Goal: Task Accomplishment & Management: Manage account settings

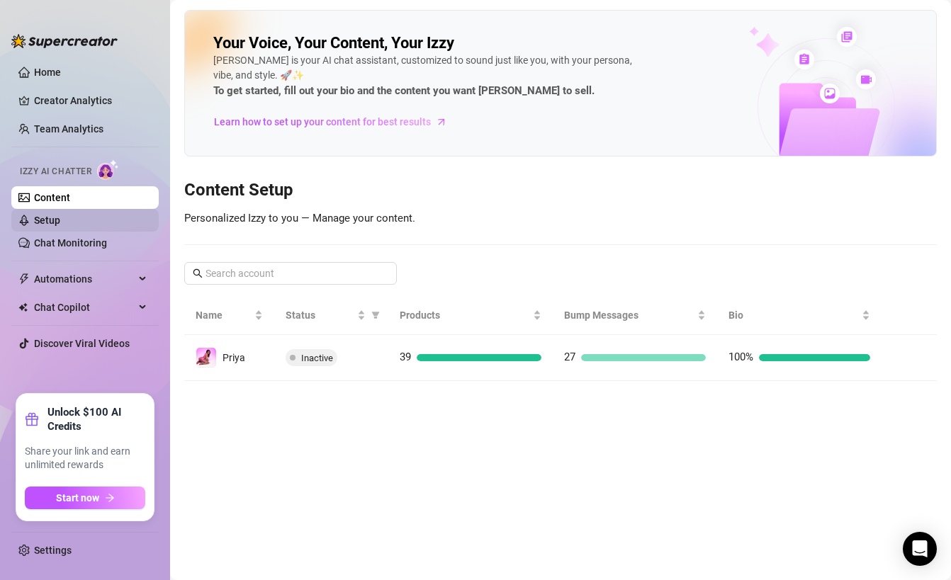
click at [60, 221] on link "Setup" at bounding box center [47, 220] width 26 height 11
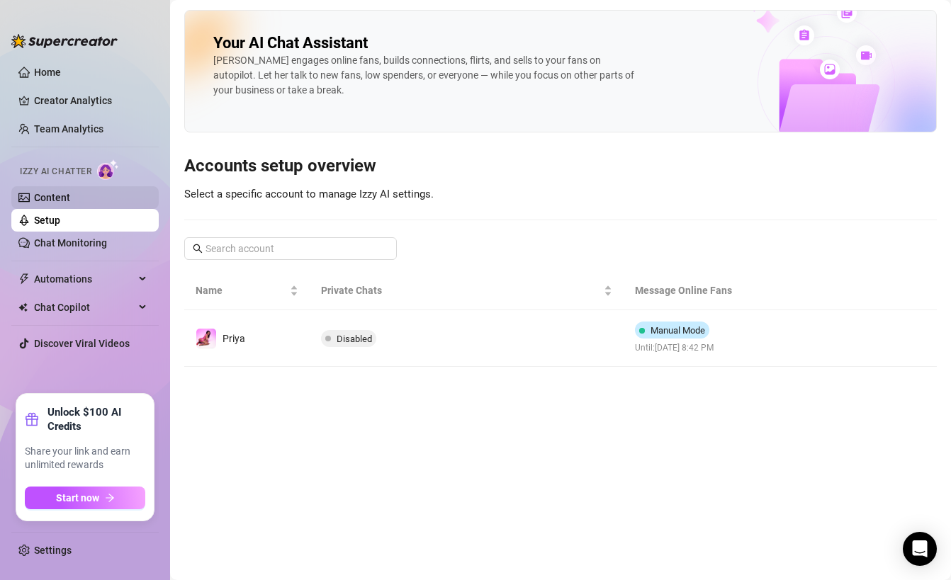
click at [70, 203] on link "Content" at bounding box center [52, 197] width 36 height 11
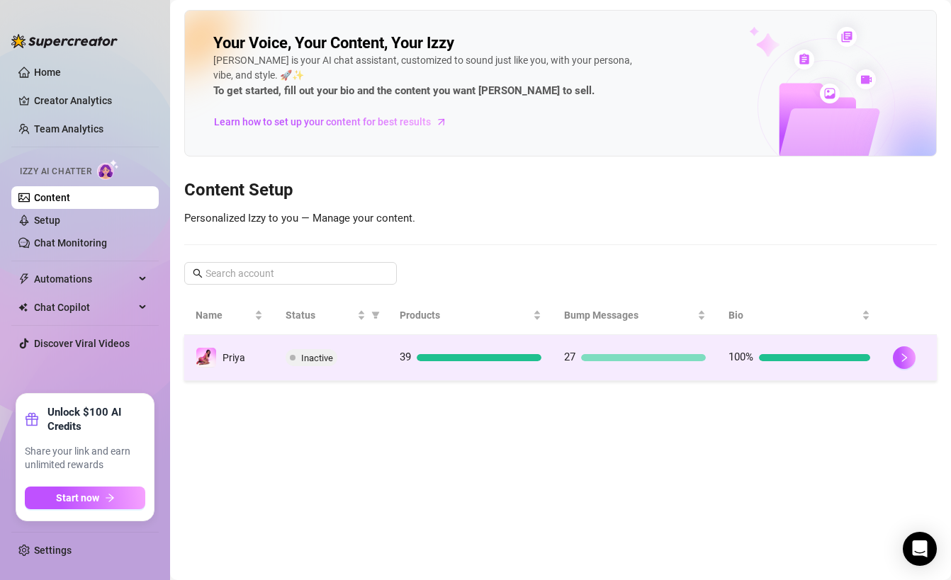
click at [417, 349] on div "39" at bounding box center [471, 357] width 142 height 17
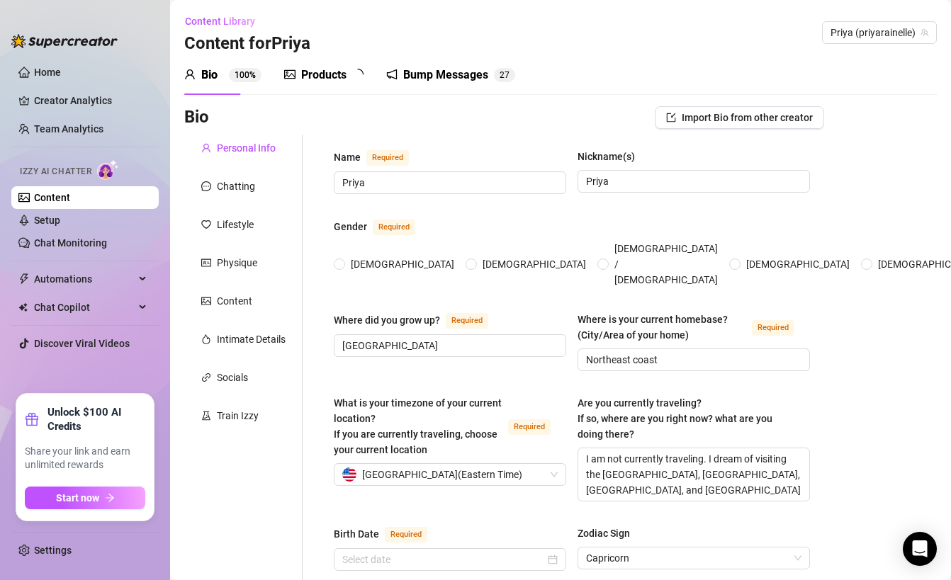
click at [417, 84] on div "Bump Messages 2 7" at bounding box center [450, 75] width 129 height 40
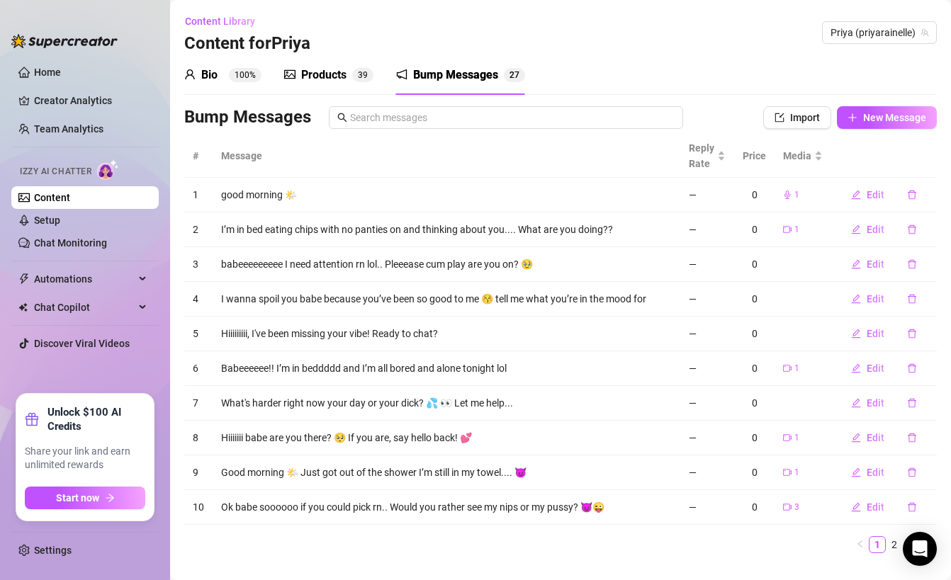
click at [347, 79] on div "Products 3 9" at bounding box center [328, 75] width 89 height 17
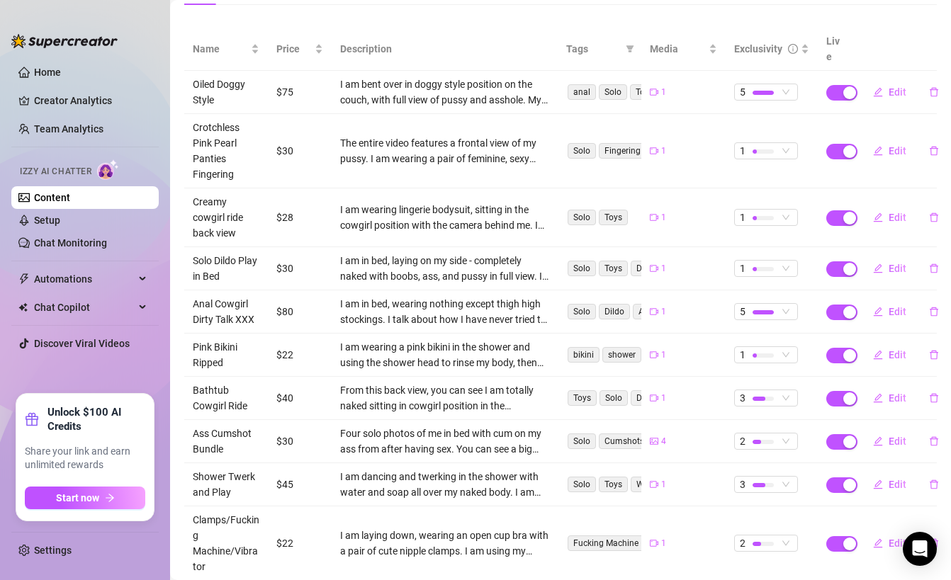
scroll to position [230, 0]
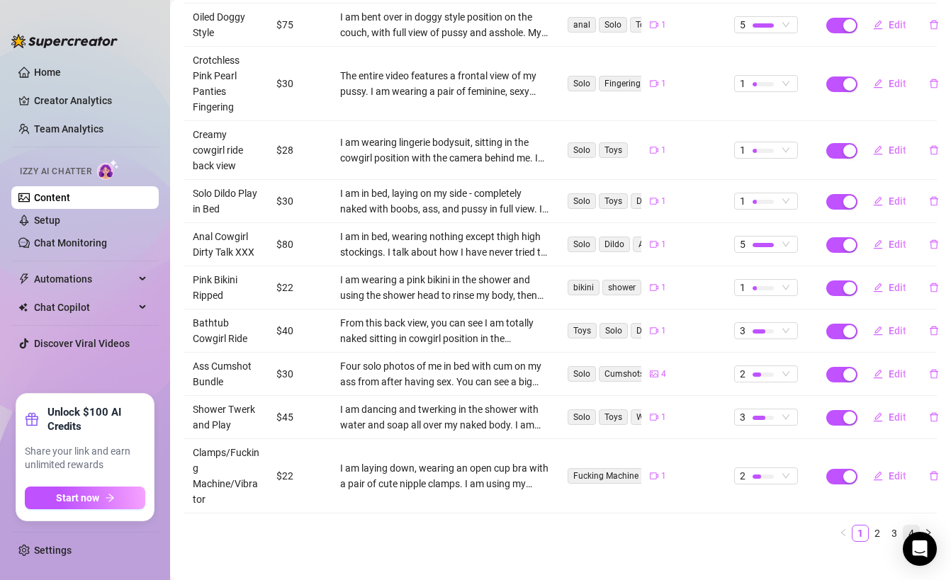
click at [911, 526] on link "4" at bounding box center [911, 534] width 16 height 16
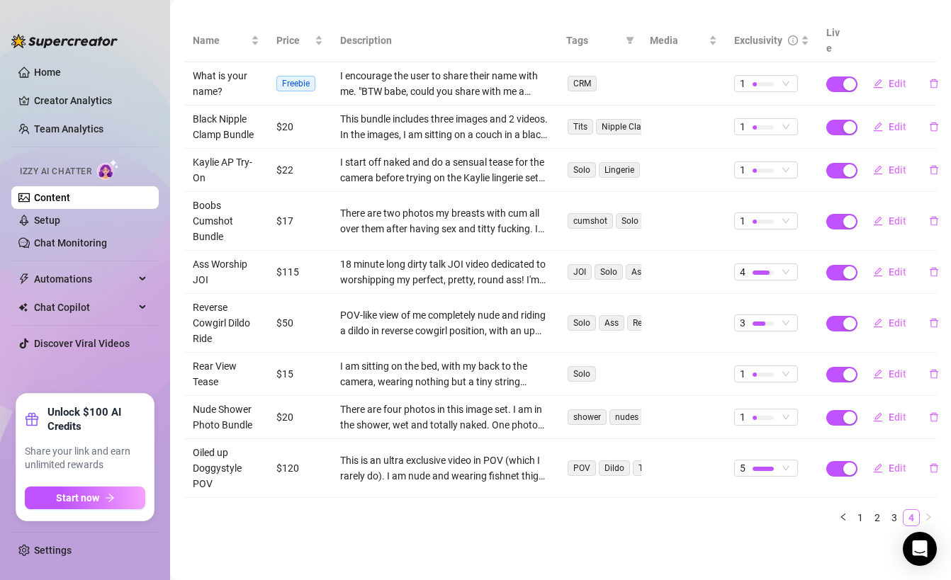
scroll to position [155, 0]
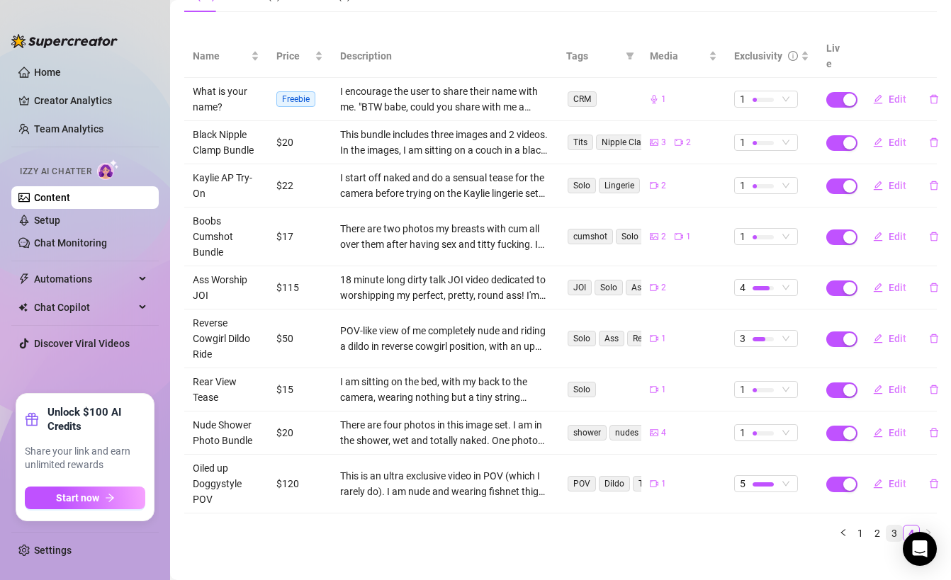
click at [899, 526] on link "3" at bounding box center [894, 534] width 16 height 16
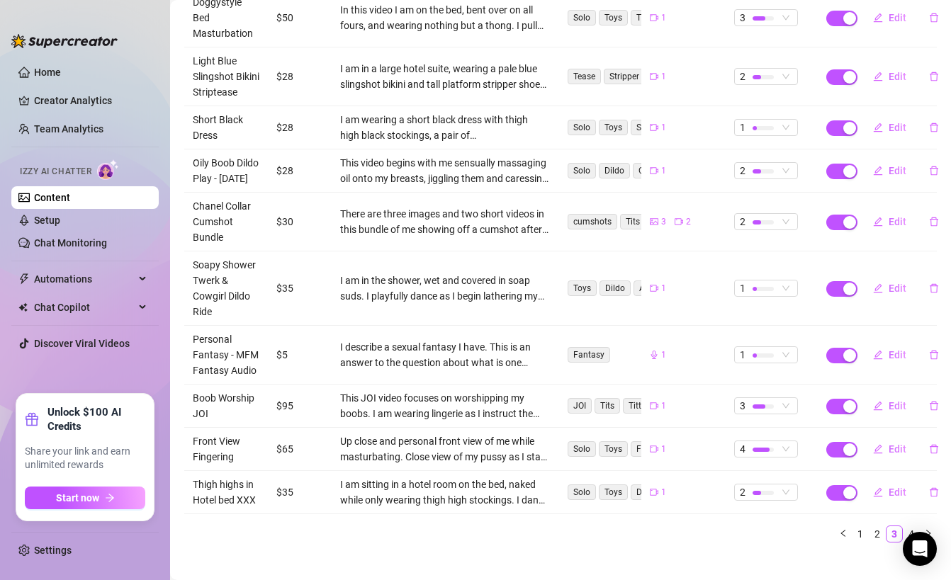
scroll to position [276, 0]
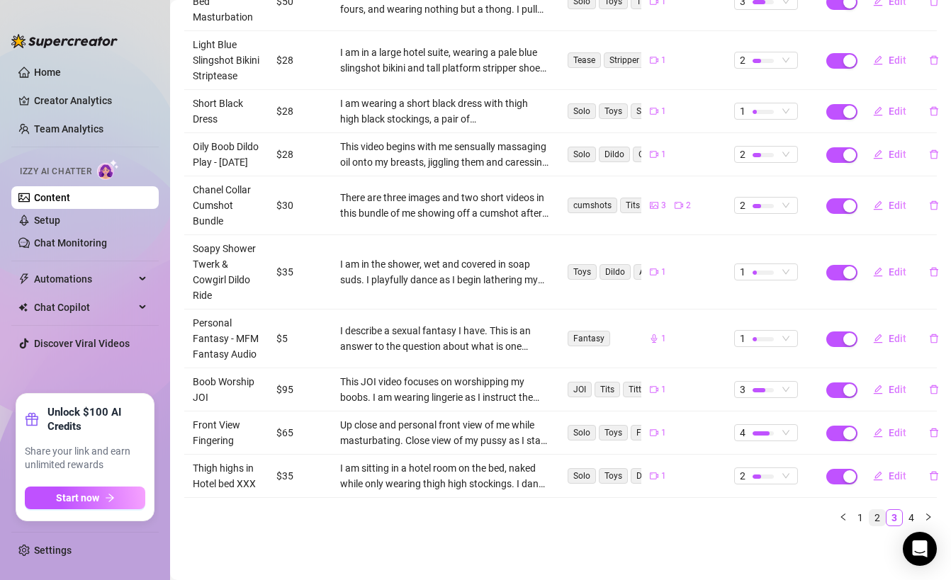
click at [884, 520] on link "2" at bounding box center [877, 518] width 16 height 16
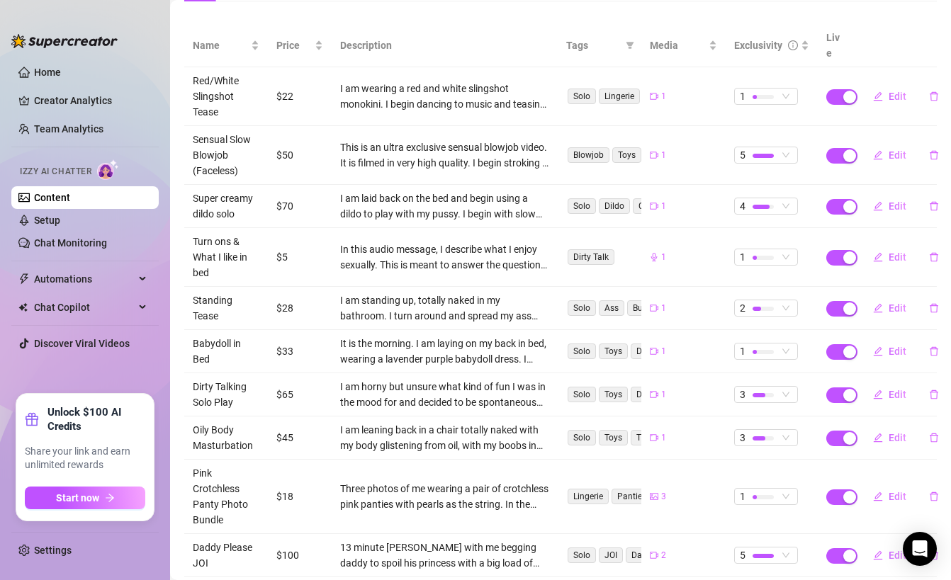
scroll to position [230, 0]
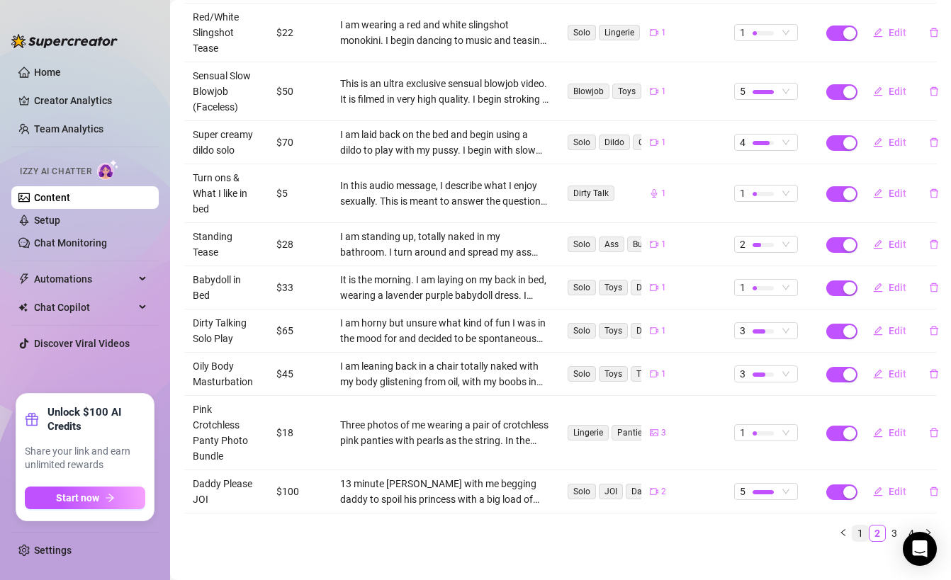
click at [864, 526] on link "1" at bounding box center [860, 534] width 16 height 16
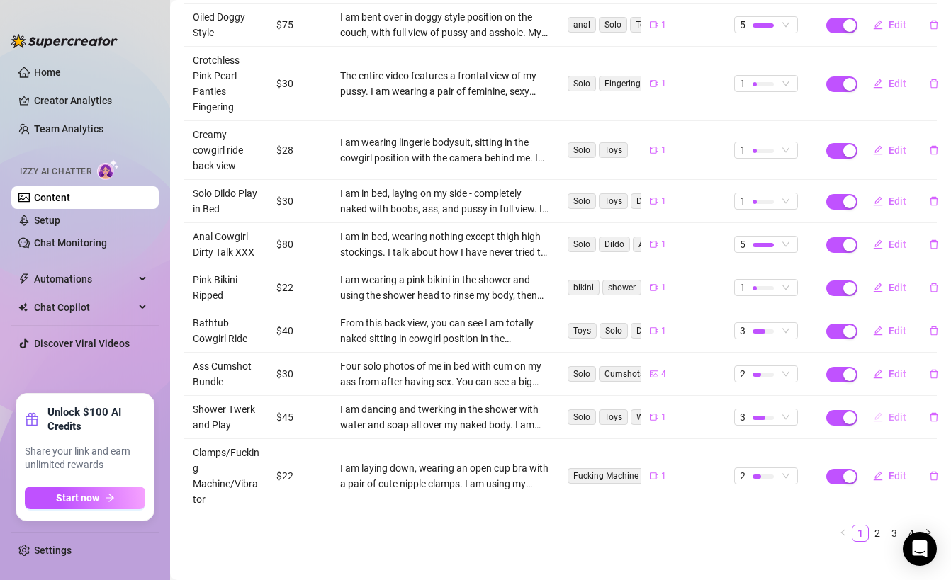
click at [893, 412] on span "Edit" at bounding box center [897, 417] width 18 height 11
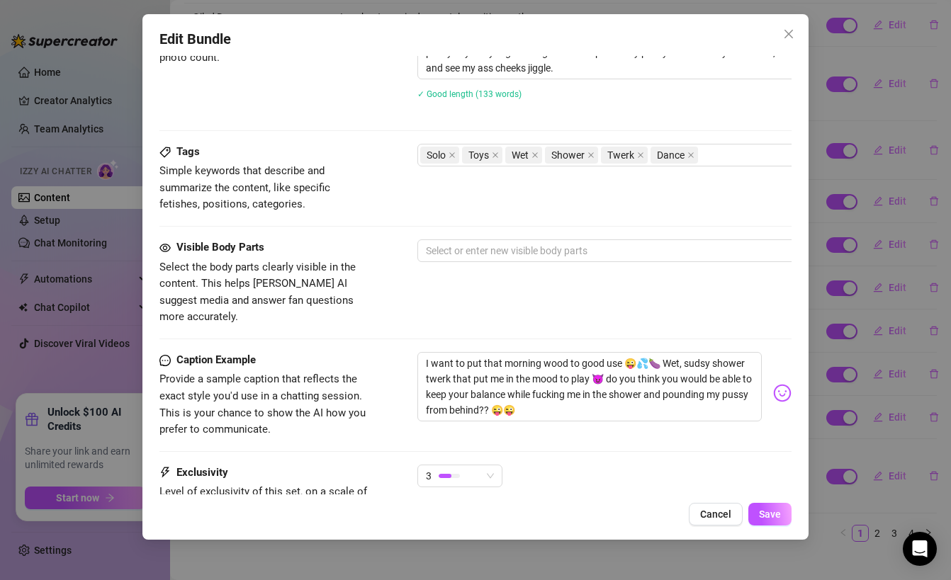
scroll to position [759, 0]
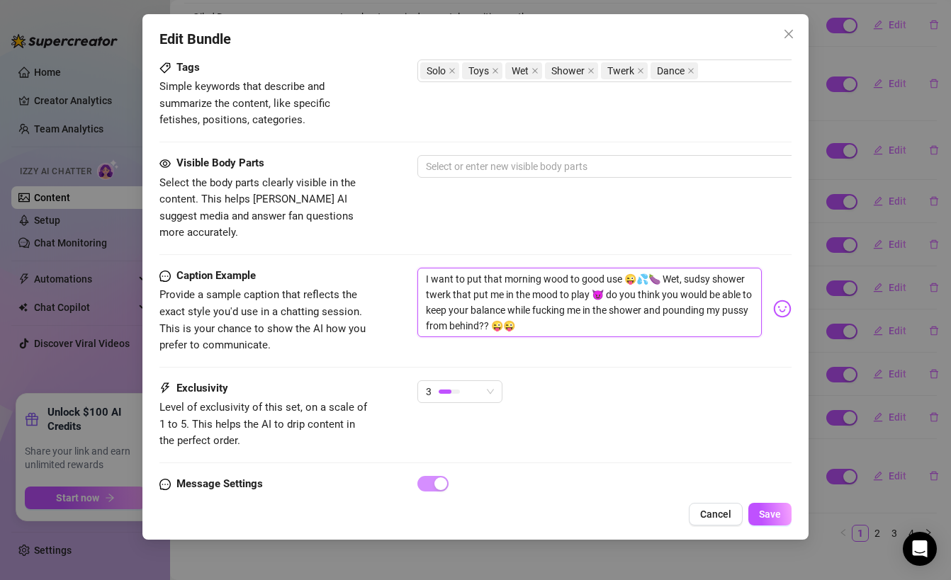
drag, startPoint x: 657, startPoint y: 260, endPoint x: 699, endPoint y: 274, distance: 44.1
click at [699, 274] on textarea "I want to put that morning wood to good use 😜💦🍆 Wet, sudsy shower twerk that pu…" at bounding box center [589, 302] width 344 height 69
click at [717, 516] on span "Cancel" at bounding box center [715, 514] width 31 height 11
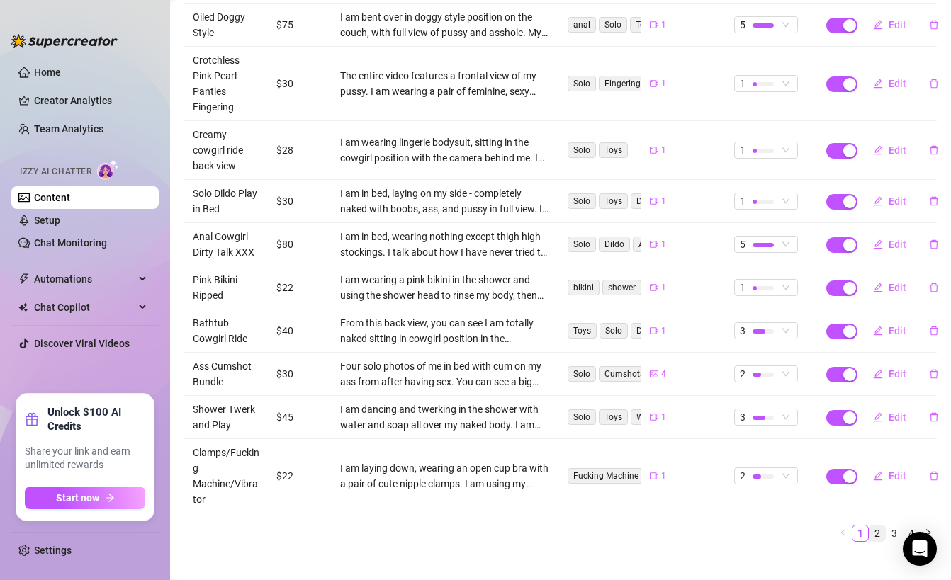
click at [876, 526] on link "2" at bounding box center [877, 534] width 16 height 16
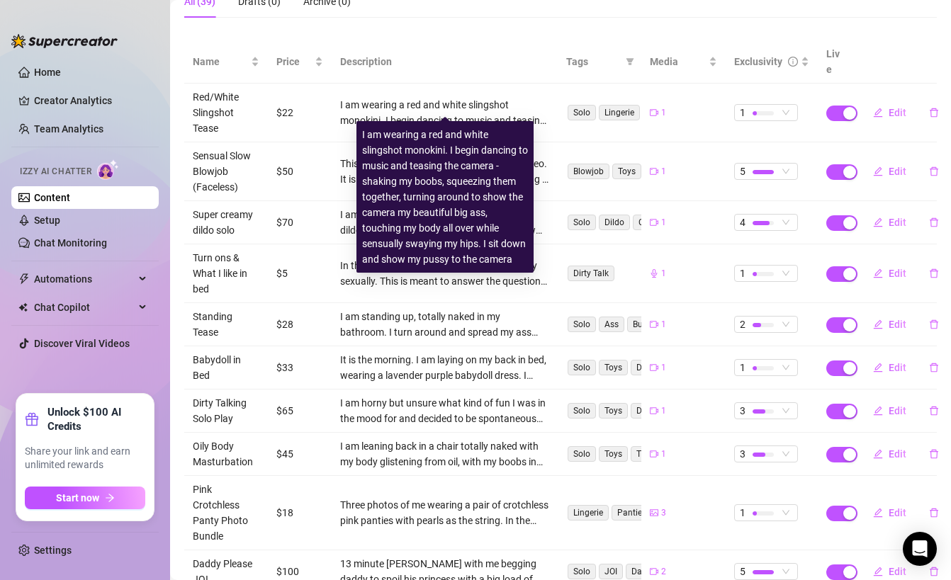
scroll to position [230, 0]
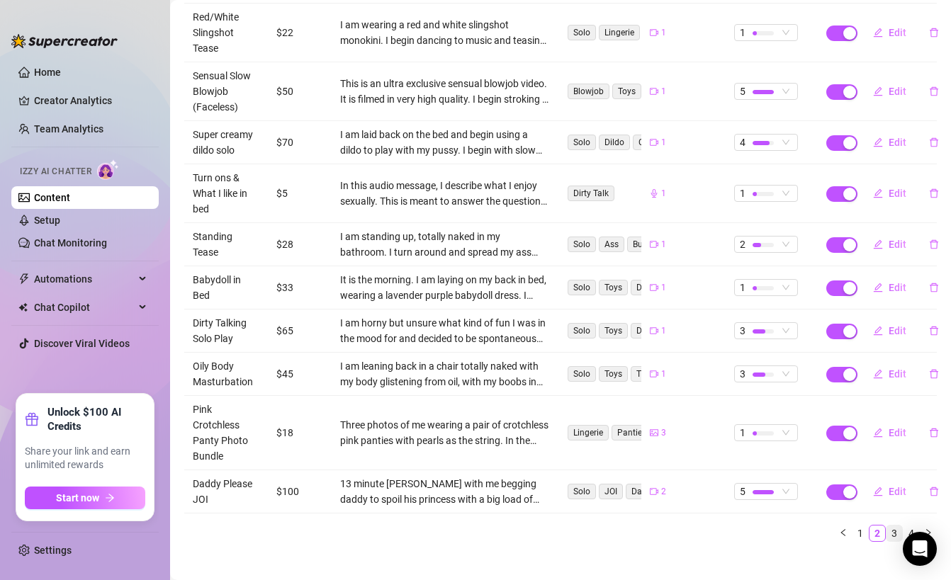
click at [893, 526] on link "3" at bounding box center [894, 534] width 16 height 16
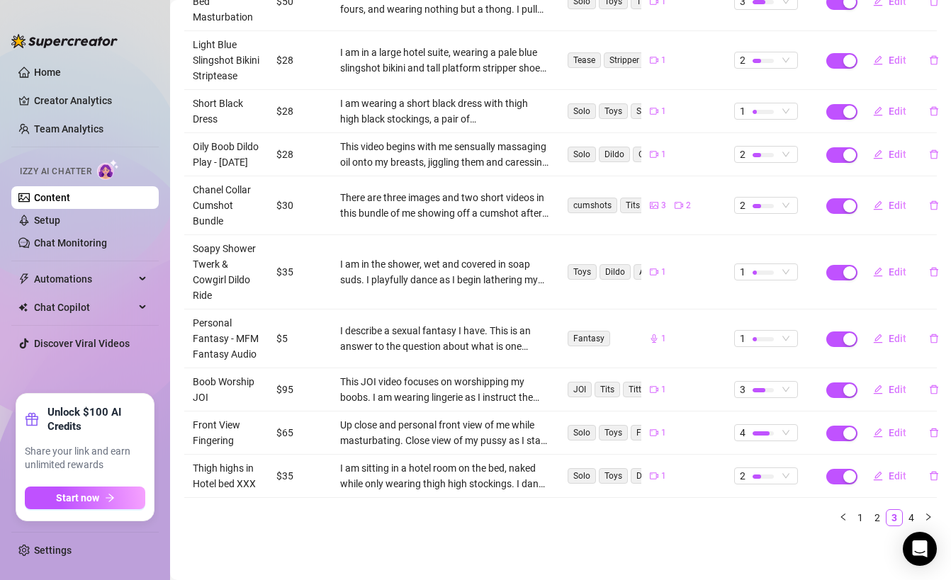
scroll to position [268, 0]
click at [908, 524] on link "4" at bounding box center [911, 518] width 16 height 16
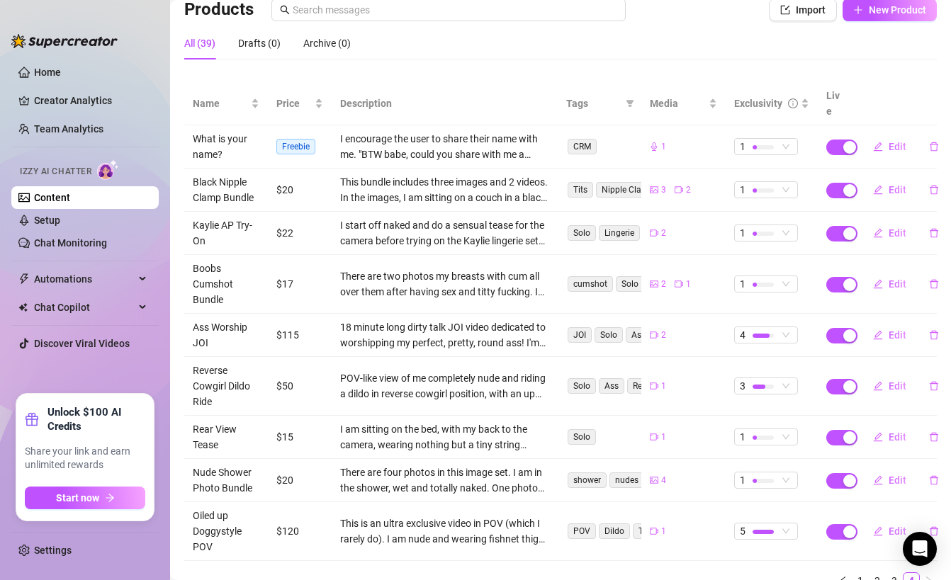
scroll to position [155, 0]
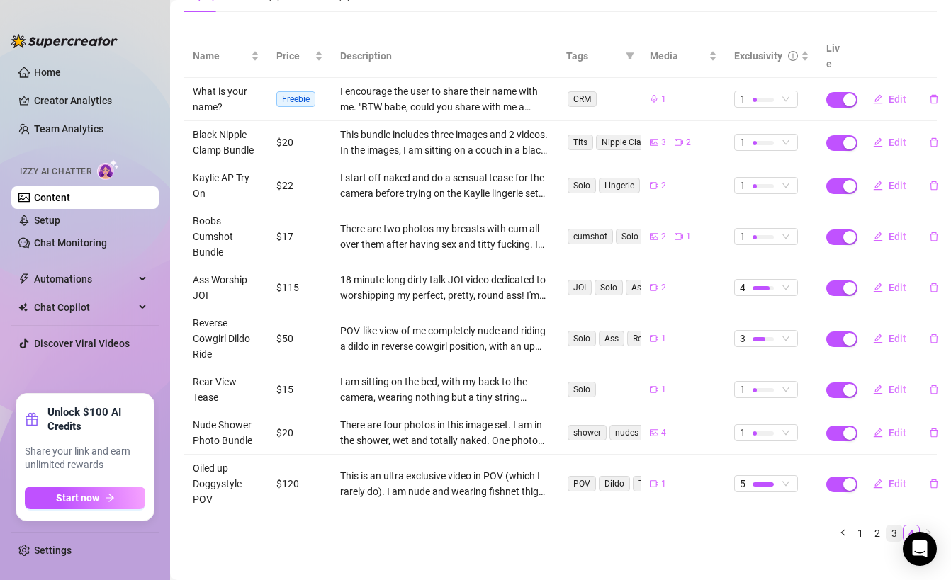
click at [898, 526] on link "3" at bounding box center [894, 534] width 16 height 16
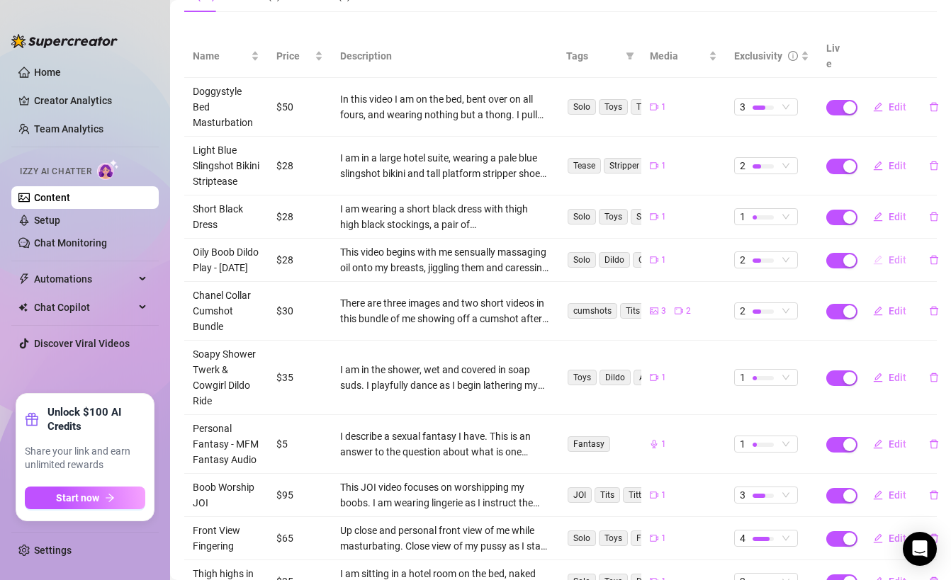
click at [900, 266] on span "Edit" at bounding box center [897, 259] width 18 height 11
type textarea "watch me oiling up my body before putting my huge boobs to good use 😜 jerking o…"
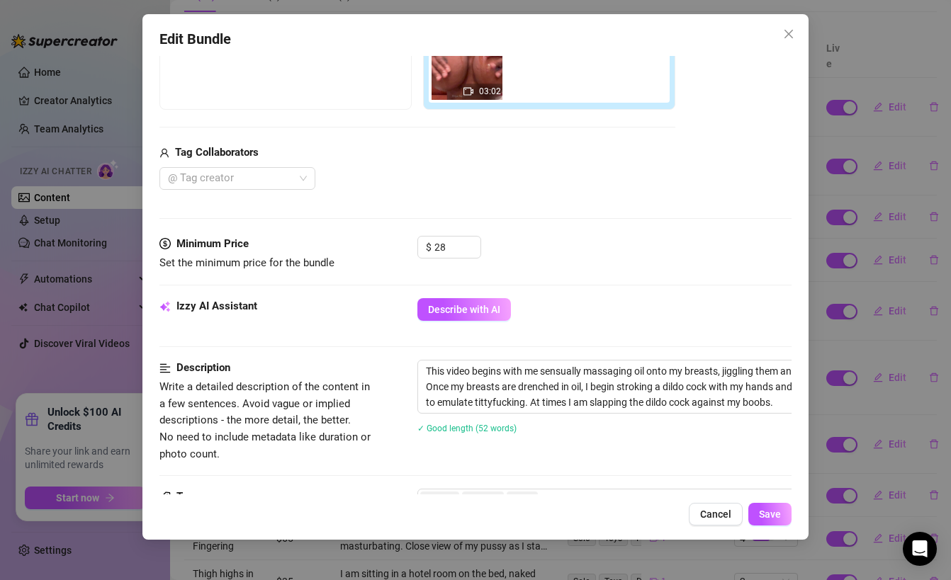
scroll to position [387, 0]
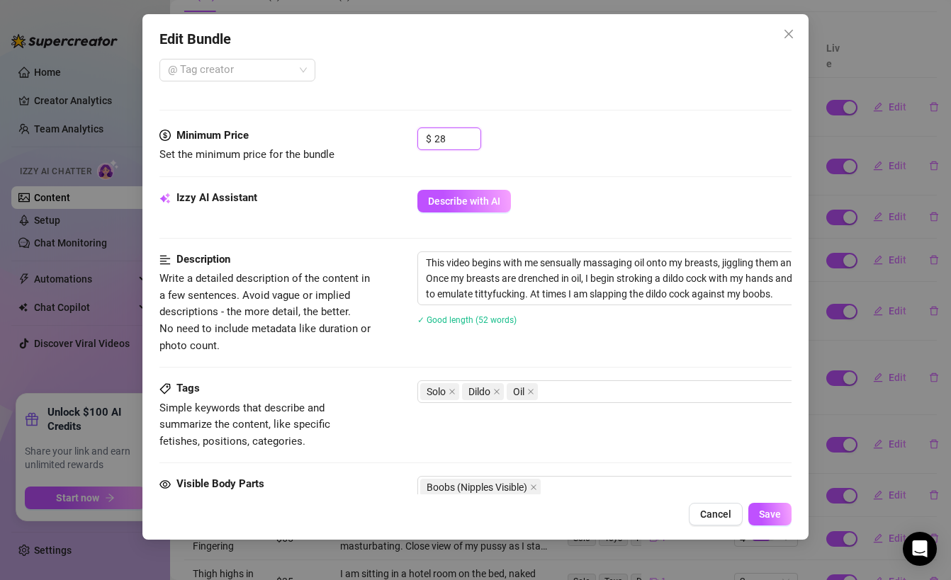
drag, startPoint x: 452, startPoint y: 140, endPoint x: 377, endPoint y: 139, distance: 75.1
click at [377, 139] on div "Minimum Price Set the minimum price for the bundle $ 28" at bounding box center [474, 146] width 631 height 36
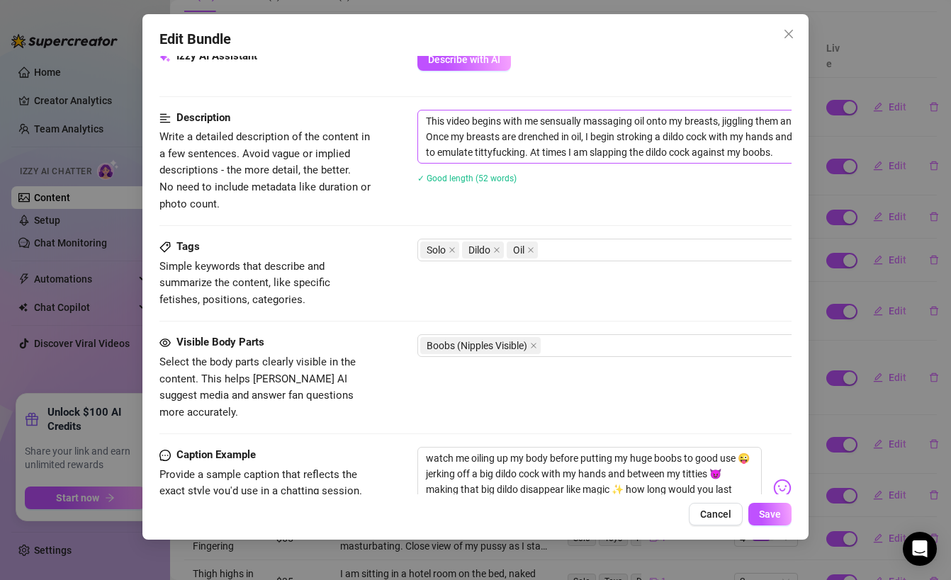
scroll to position [752, 0]
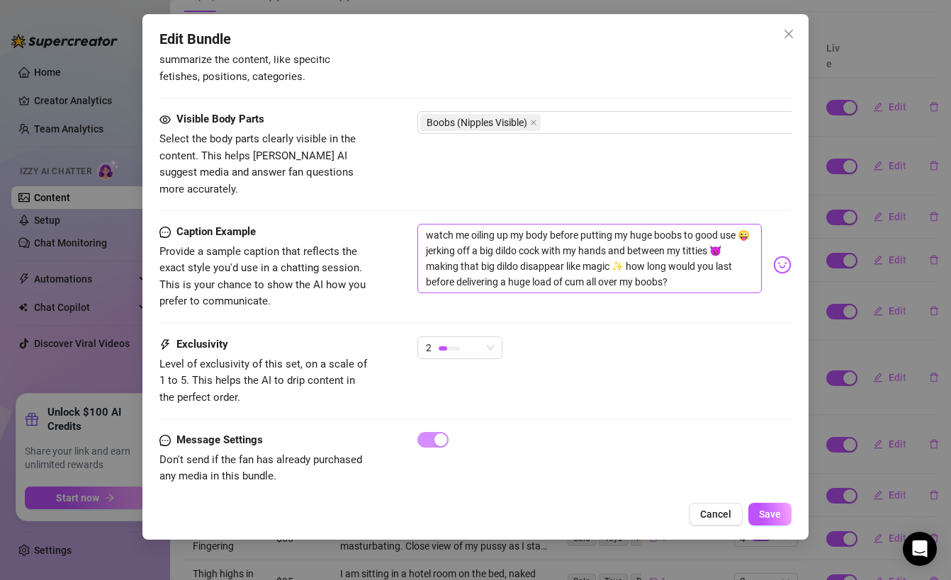
type input "35"
click at [555, 247] on textarea "watch me oiling up my body before putting my huge boobs to good use 😜 jerking o…" at bounding box center [589, 258] width 344 height 69
click at [771, 514] on span "Save" at bounding box center [770, 514] width 22 height 11
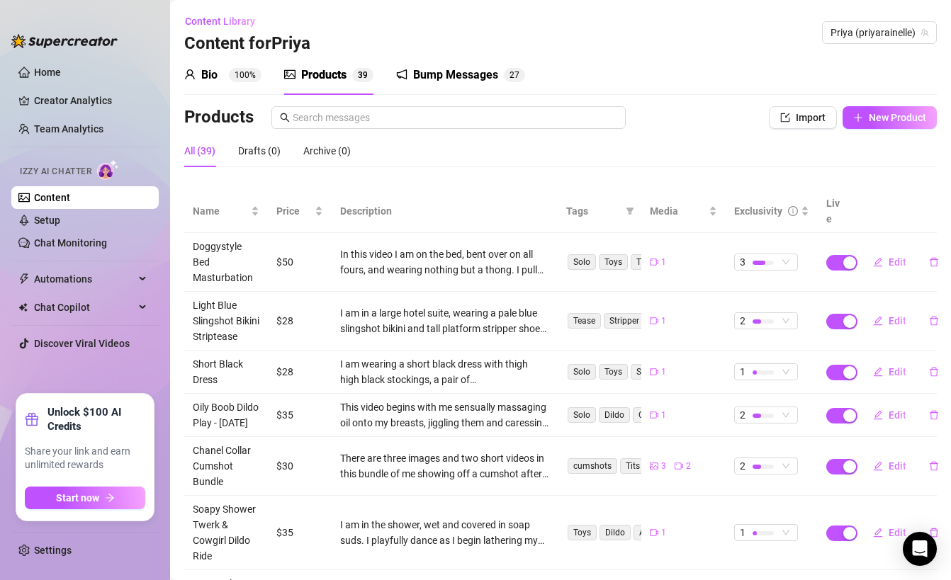
scroll to position [276, 0]
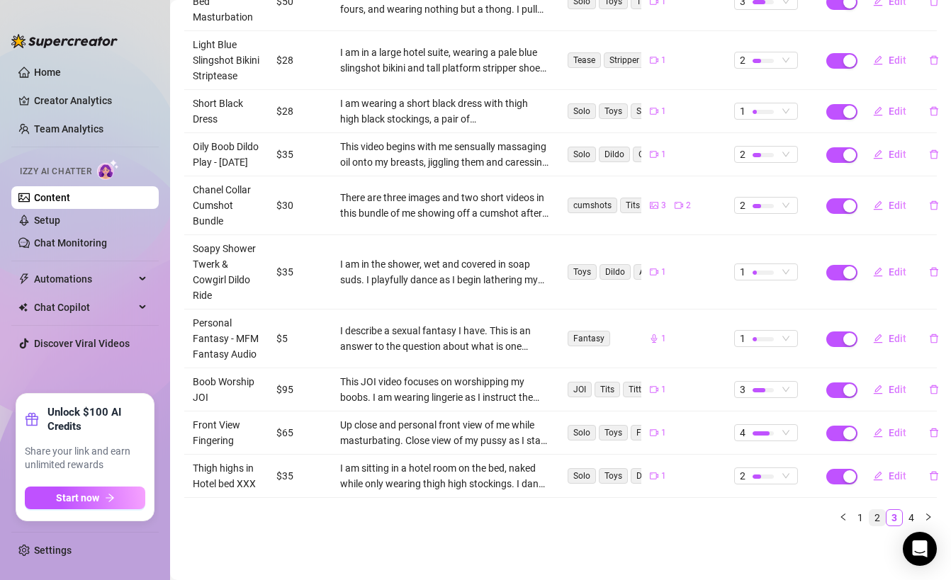
click at [876, 518] on link "2" at bounding box center [877, 518] width 16 height 16
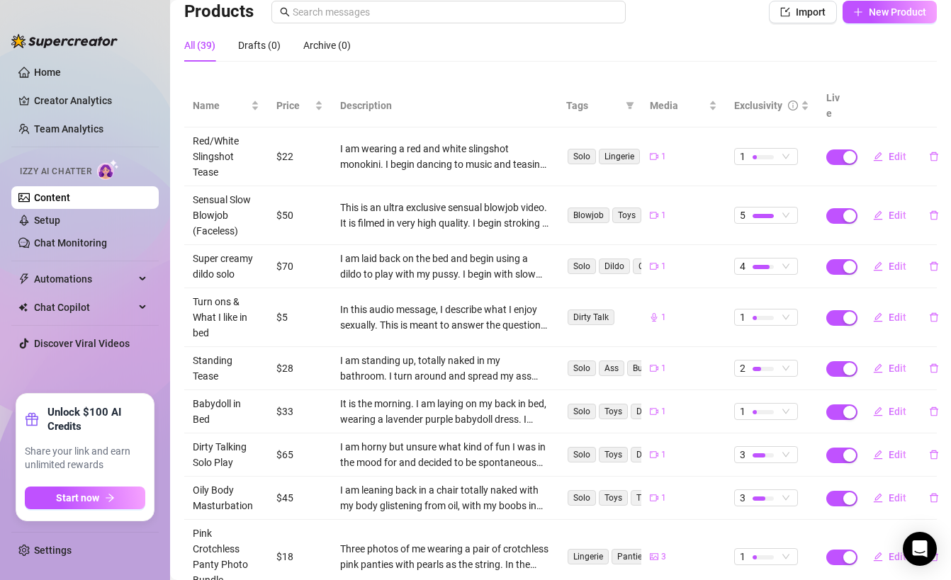
scroll to position [230, 0]
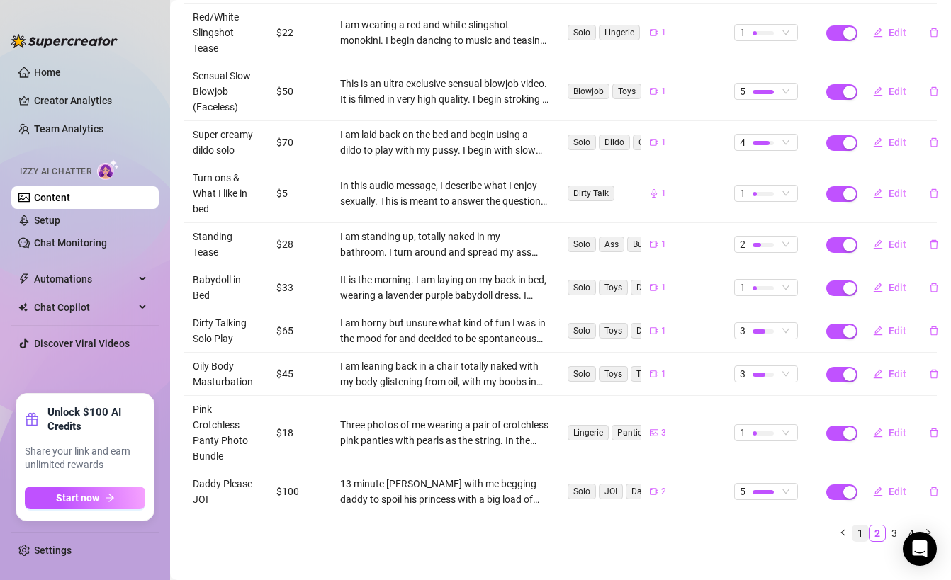
click at [860, 526] on link "1" at bounding box center [860, 534] width 16 height 16
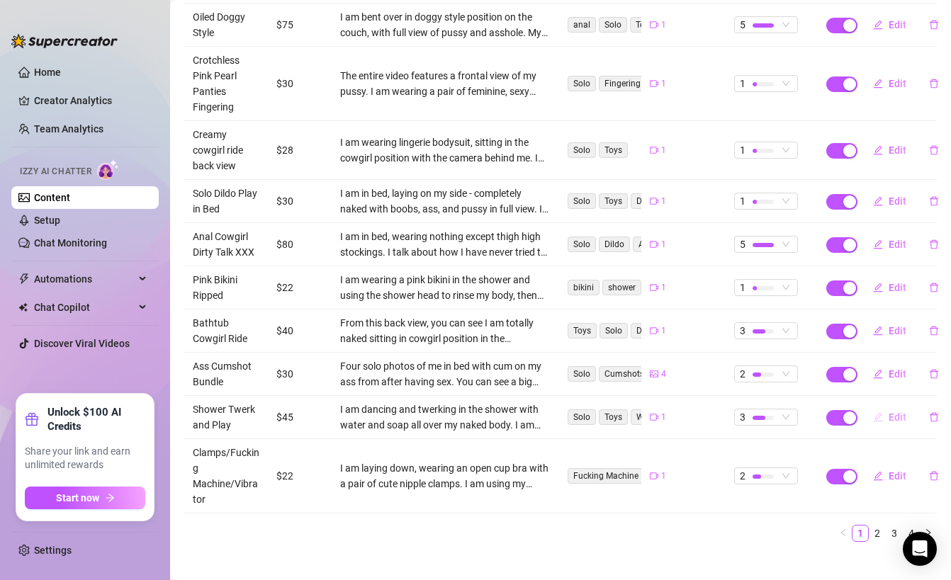
click at [892, 412] on span "Edit" at bounding box center [897, 417] width 18 height 11
type textarea "I want to put that morning wood to good use 😜💦🍆 Wet, sudsy shower twerk that pu…"
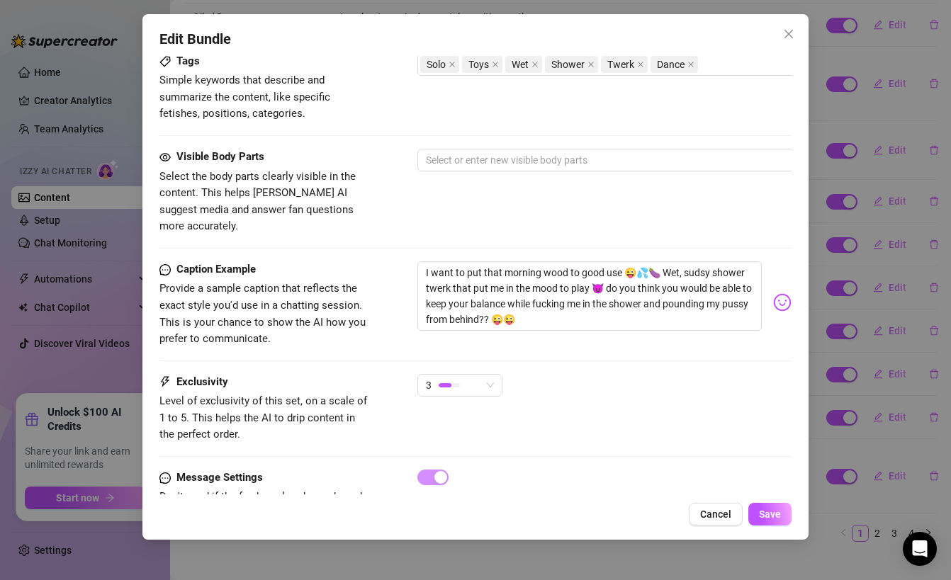
scroll to position [758, 0]
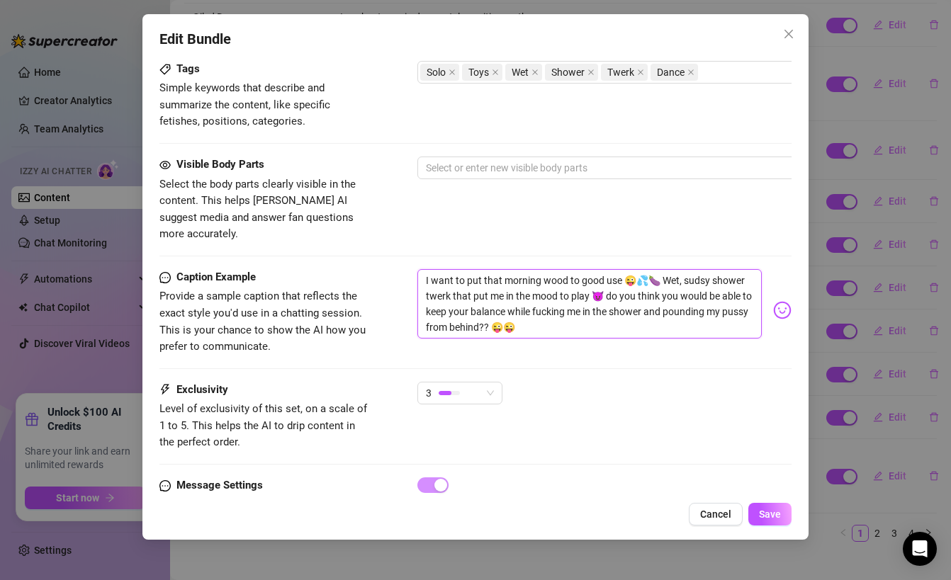
drag, startPoint x: 656, startPoint y: 264, endPoint x: 591, endPoint y: 281, distance: 67.4
click at [591, 281] on textarea "I want to put that morning wood to good use 😜💦🍆 Wet, sudsy shower twerk that pu…" at bounding box center [589, 303] width 344 height 69
click at [709, 510] on span "Cancel" at bounding box center [715, 514] width 31 height 11
